Goal: Information Seeking & Learning: Understand process/instructions

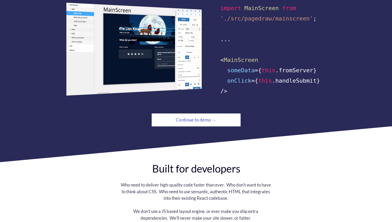
scroll to position [457, 0]
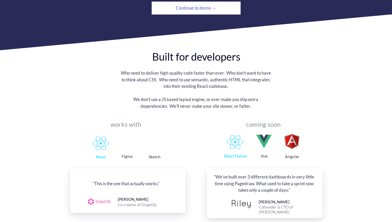
click at [207, 3] on div "Continue to demo →" at bounding box center [195, 8] width 61 height 10
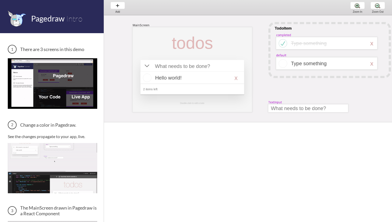
scroll to position [0, 15]
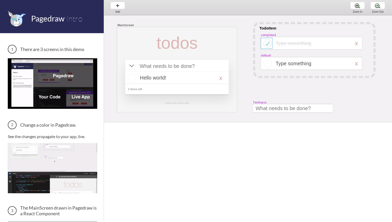
click at [261, 45] on div at bounding box center [267, 43] width 12 height 11
select select "8"
